Goal: Task Accomplishment & Management: Manage account settings

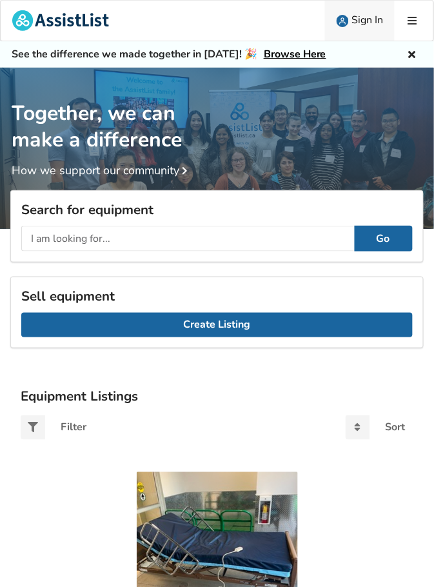
click at [366, 23] on span "Sign In" at bounding box center [367, 20] width 32 height 14
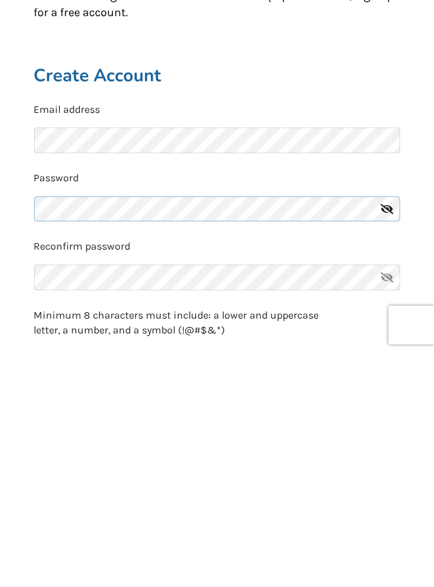
scroll to position [27, 0]
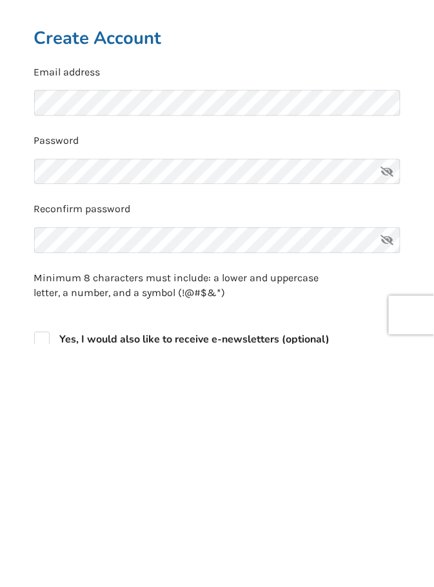
click at [386, 418] on icon at bounding box center [388, 415] width 26 height 26
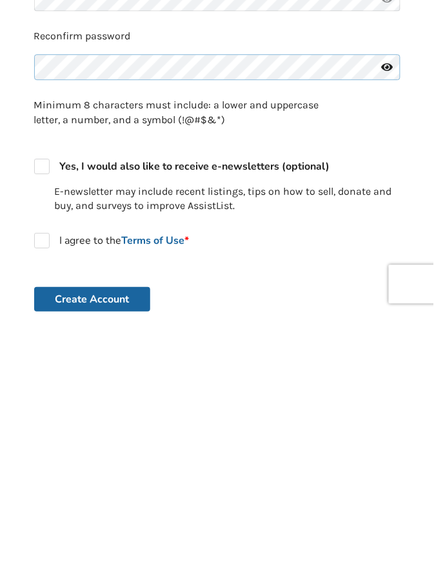
scroll to position [170, 0]
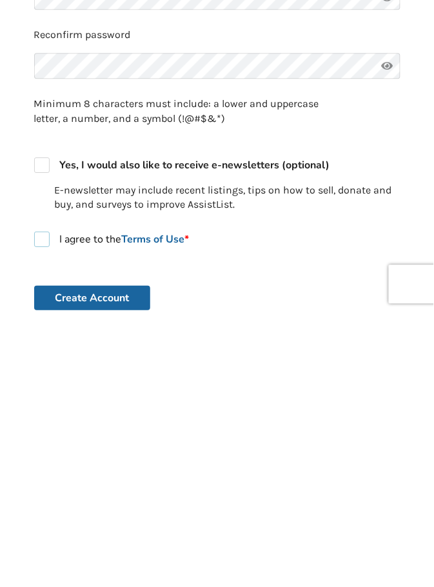
click at [41, 519] on label "I agree to the Terms of Use *" at bounding box center [111, 513] width 155 height 15
checkbox input "true"
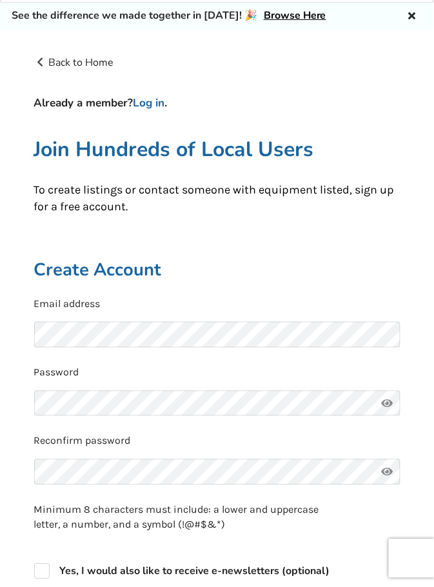
scroll to position [0, 0]
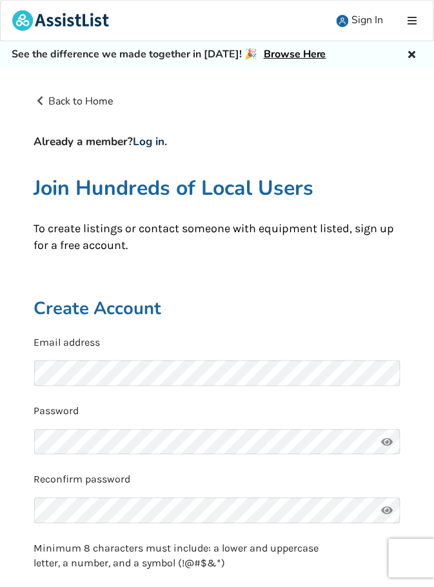
click at [152, 148] on link "Log in" at bounding box center [149, 141] width 32 height 15
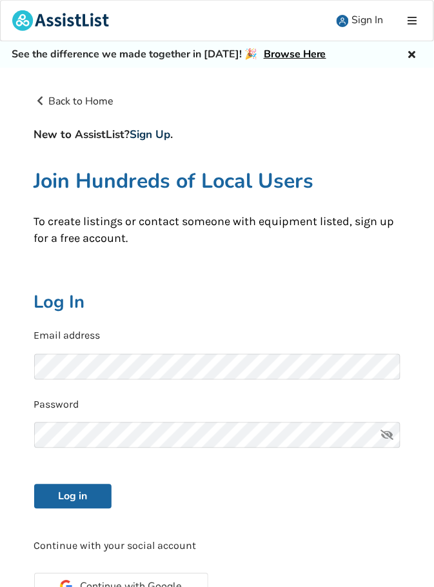
click at [159, 141] on link "Sign Up" at bounding box center [150, 134] width 41 height 15
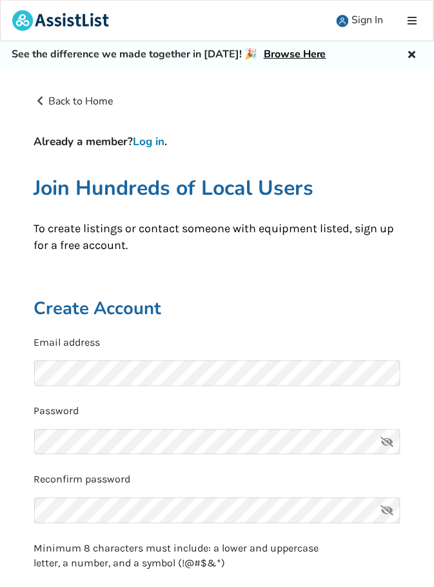
click at [157, 145] on link "Log in" at bounding box center [149, 141] width 32 height 15
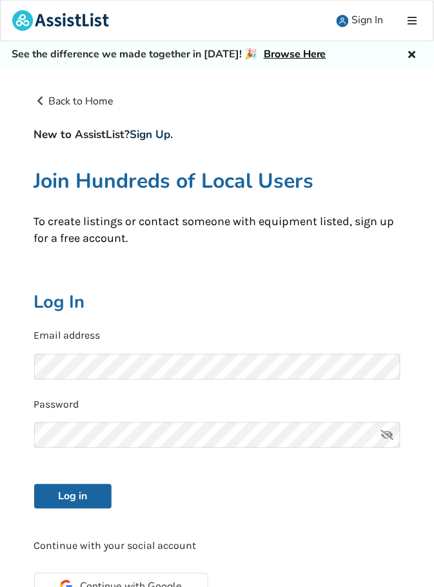
click at [157, 139] on link "Sign Up" at bounding box center [150, 134] width 41 height 15
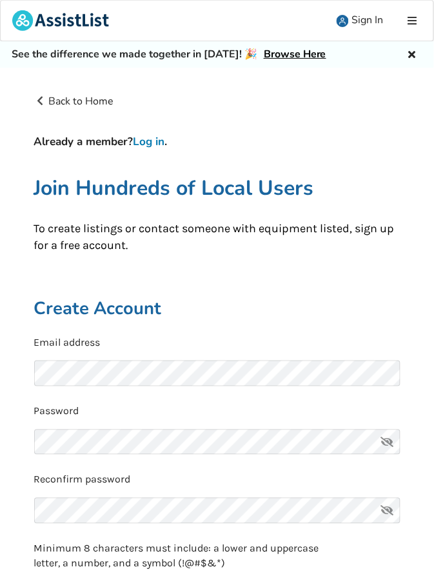
click at [156, 145] on link "Log in" at bounding box center [149, 141] width 32 height 15
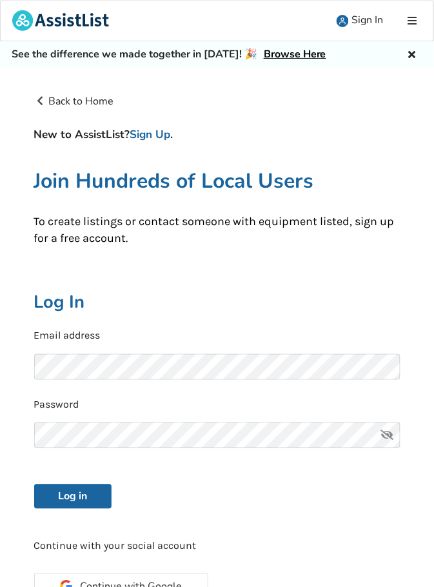
click at [190, 141] on h4 "New to AssistList? Sign Up ." at bounding box center [217, 135] width 366 height 14
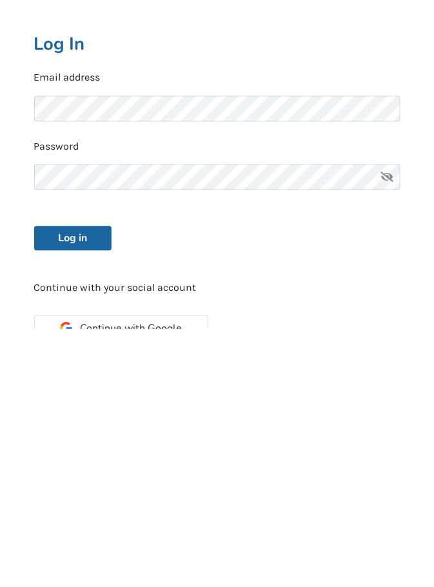
click at [382, 444] on icon at bounding box center [388, 435] width 26 height 26
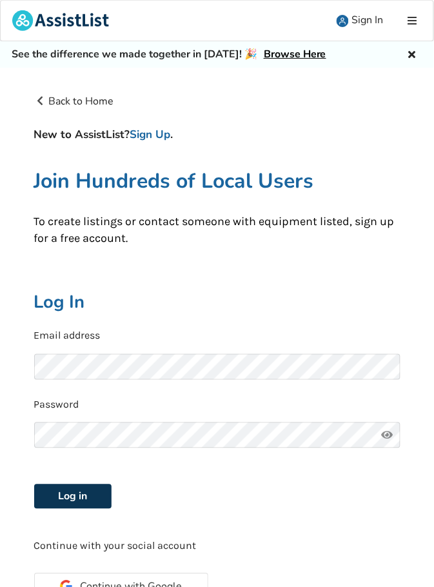
click at [91, 500] on button "Log in" at bounding box center [72, 496] width 77 height 25
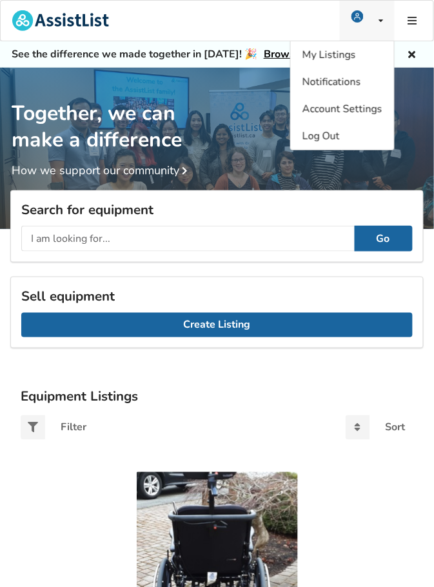
click at [379, 23] on icon at bounding box center [381, 21] width 5 height 8
click at [344, 57] on span "My Listings" at bounding box center [329, 55] width 54 height 14
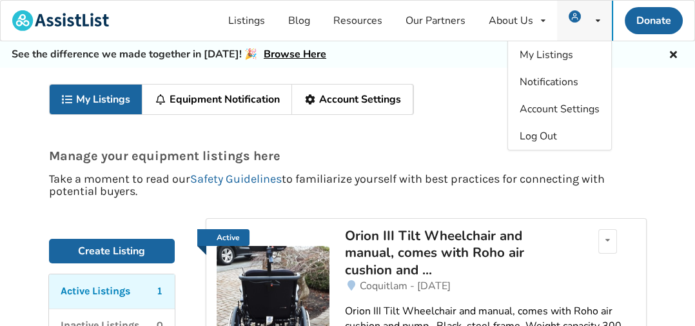
click at [433, 22] on icon at bounding box center [598, 21] width 5 height 8
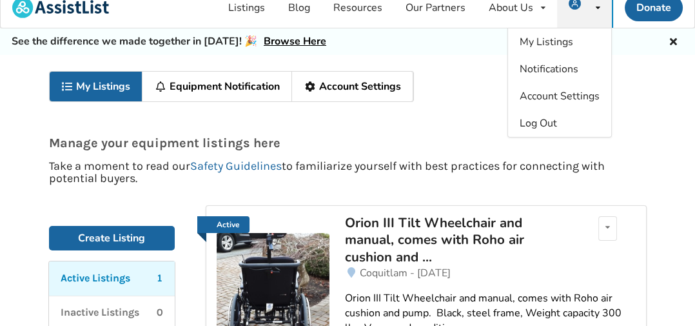
scroll to position [22, 0]
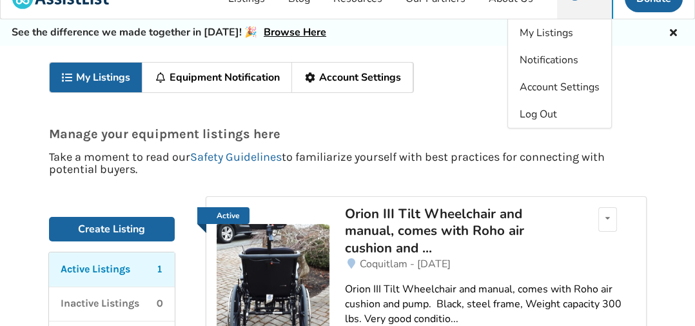
click at [414, 237] on div "Orion III Tilt Wheelchair and manual, comes with Roho air cushion and ..." at bounding box center [458, 230] width 226 height 51
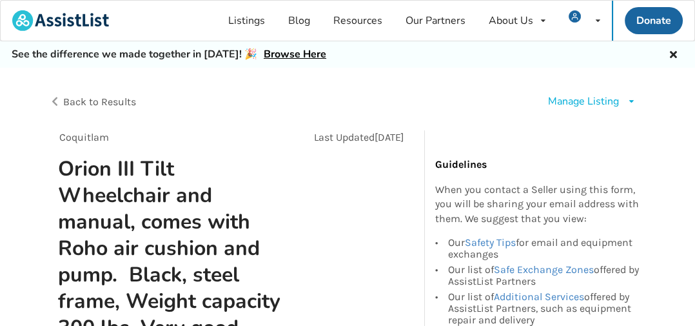
click at [433, 101] on icon at bounding box center [632, 101] width 10 height 8
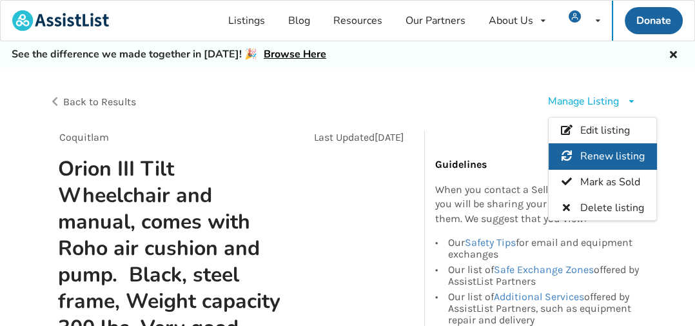
click at [433, 159] on span "Renew listing" at bounding box center [612, 156] width 64 height 14
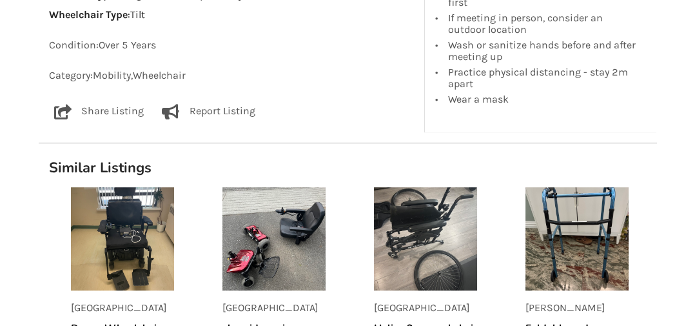
scroll to position [1305, 0]
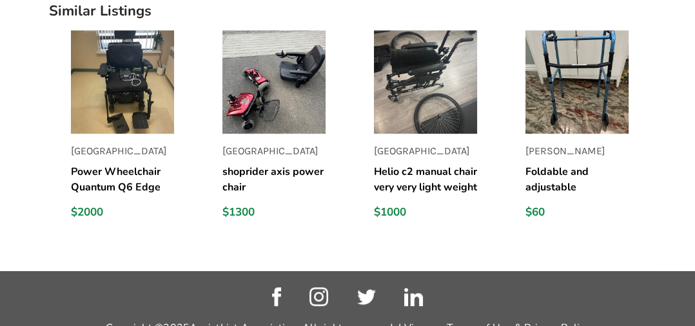
scroll to position [22, 0]
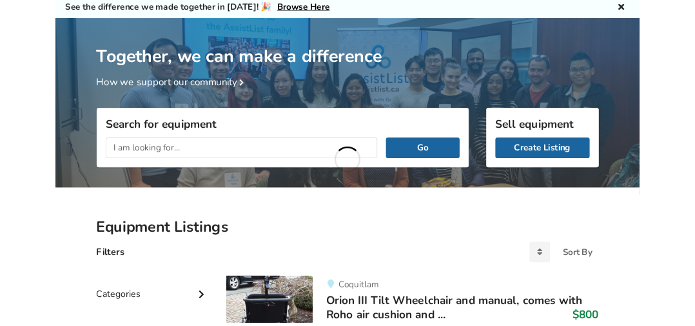
scroll to position [41, 0]
